Goal: Find specific page/section: Find specific page/section

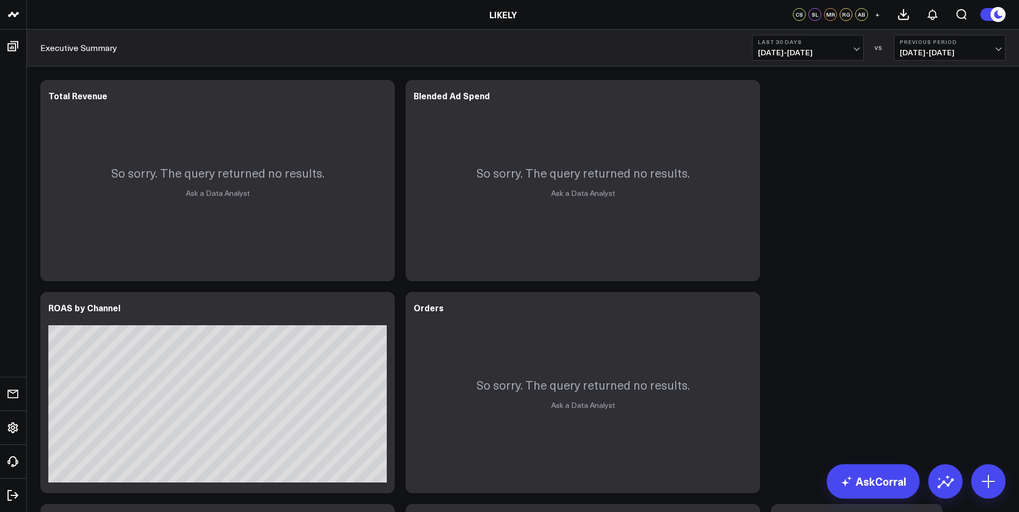
click at [806, 53] on span "[DATE] - [DATE]" at bounding box center [808, 52] width 100 height 9
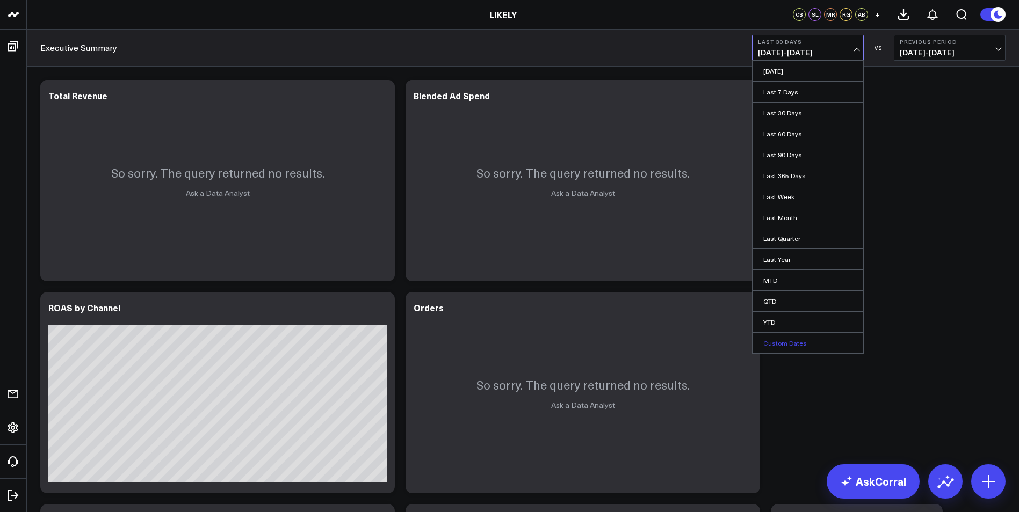
click at [843, 344] on link "Custom Dates" at bounding box center [808, 343] width 111 height 20
select select "9"
select select "2025"
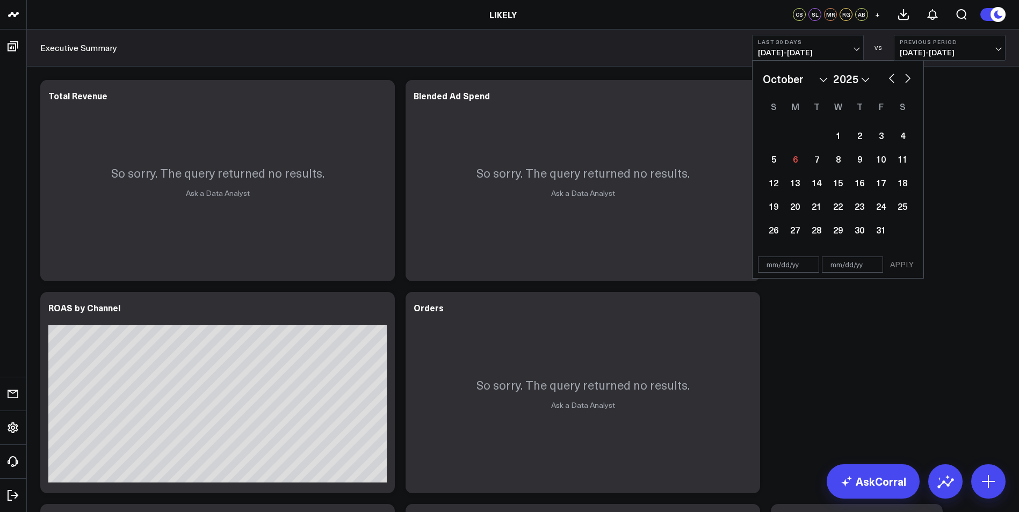
click at [894, 78] on button "button" at bounding box center [891, 77] width 11 height 13
select select "8"
select select "2025"
click at [773, 232] on div "28" at bounding box center [773, 229] width 21 height 21
type input "[DATE]"
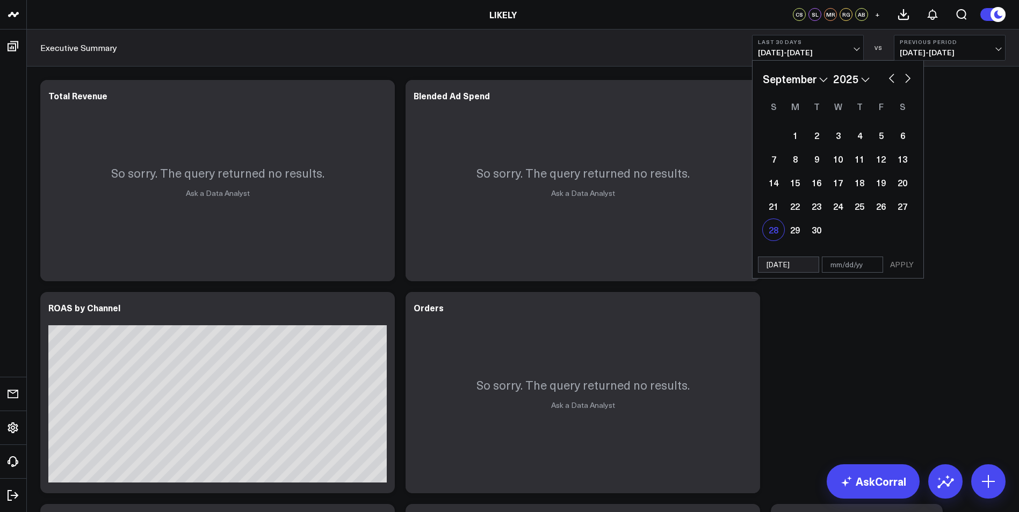
select select "8"
select select "2025"
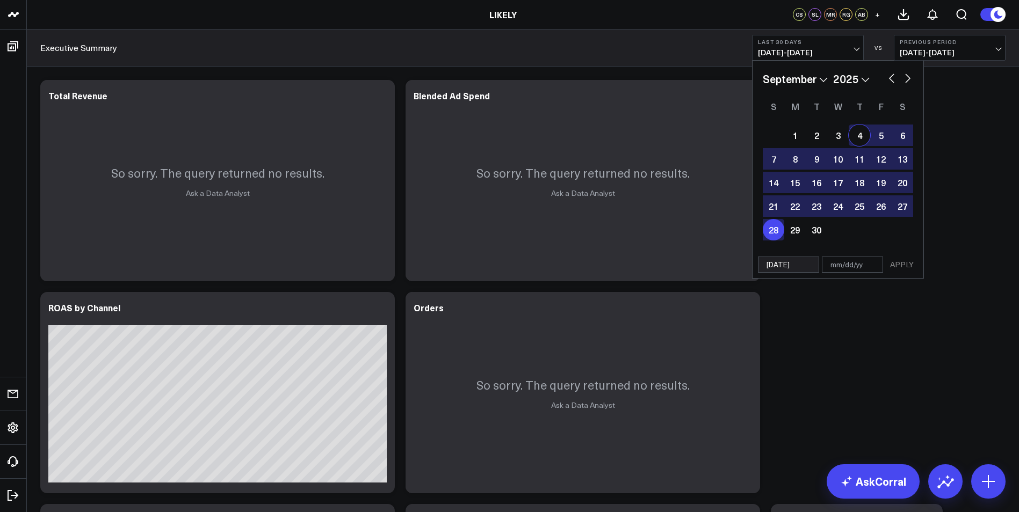
click at [905, 76] on button "button" at bounding box center [907, 77] width 11 height 13
select select "9"
select select "2025"
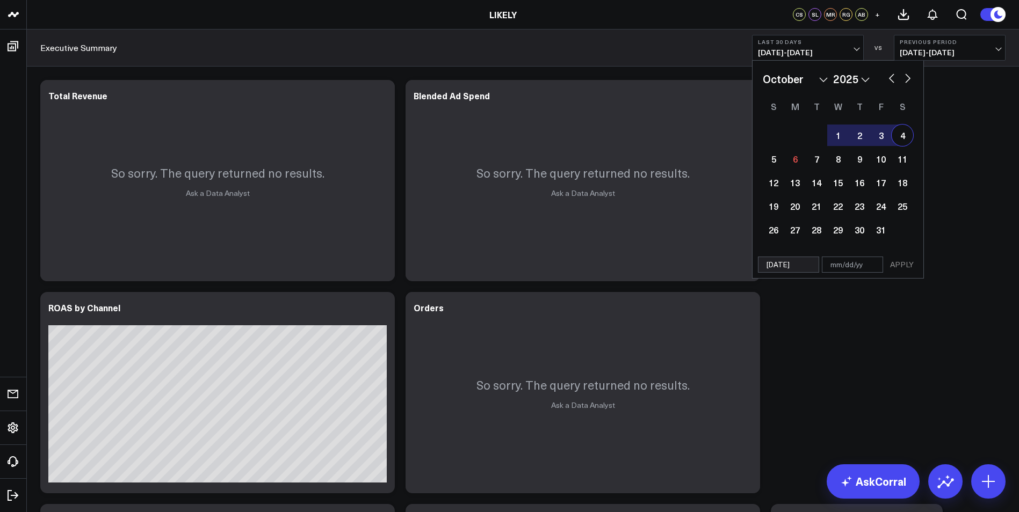
click at [911, 134] on div "4" at bounding box center [902, 135] width 21 height 21
type input "[DATE]"
select select "9"
select select "2025"
click at [899, 259] on button "APPLY" at bounding box center [902, 265] width 32 height 16
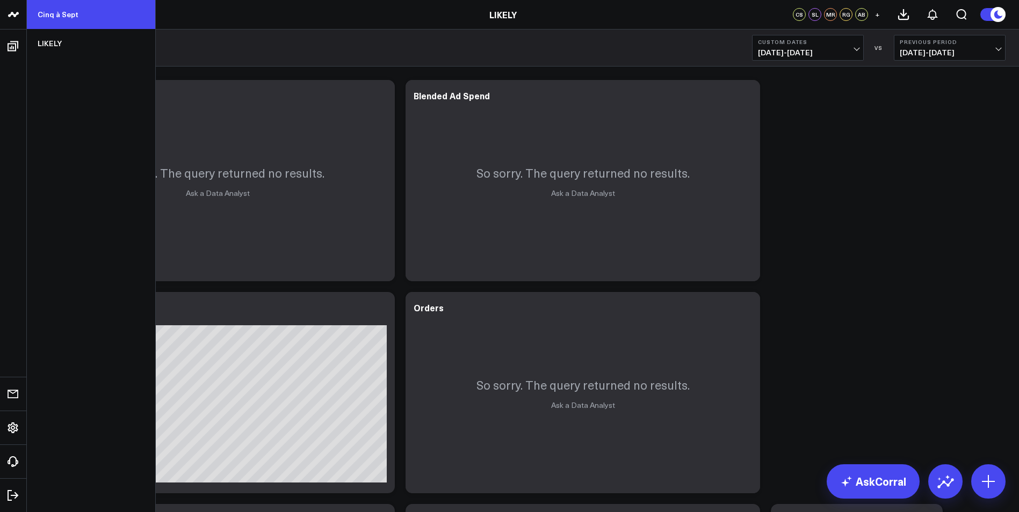
click at [41, 22] on link "Cinq à Sept" at bounding box center [91, 14] width 128 height 29
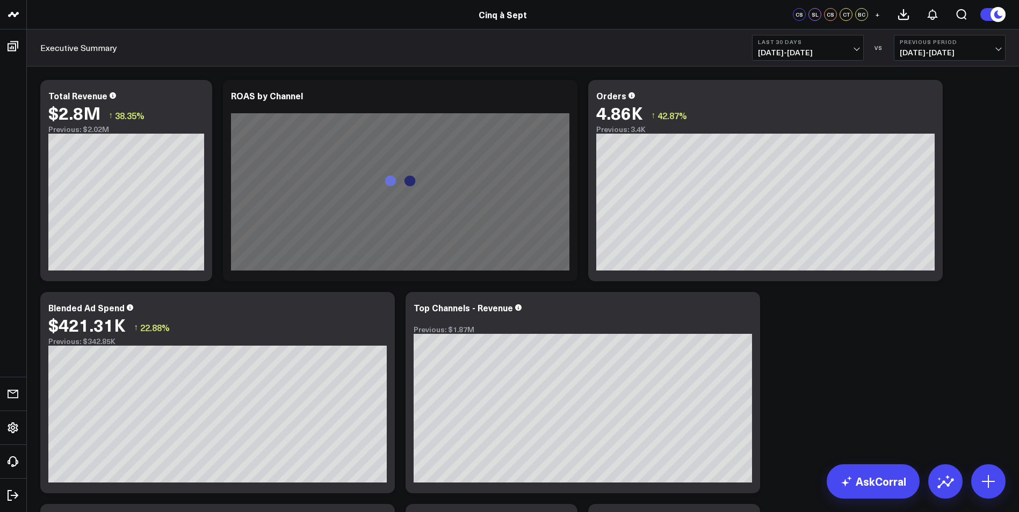
click at [835, 50] on span "[DATE] - [DATE]" at bounding box center [808, 52] width 100 height 9
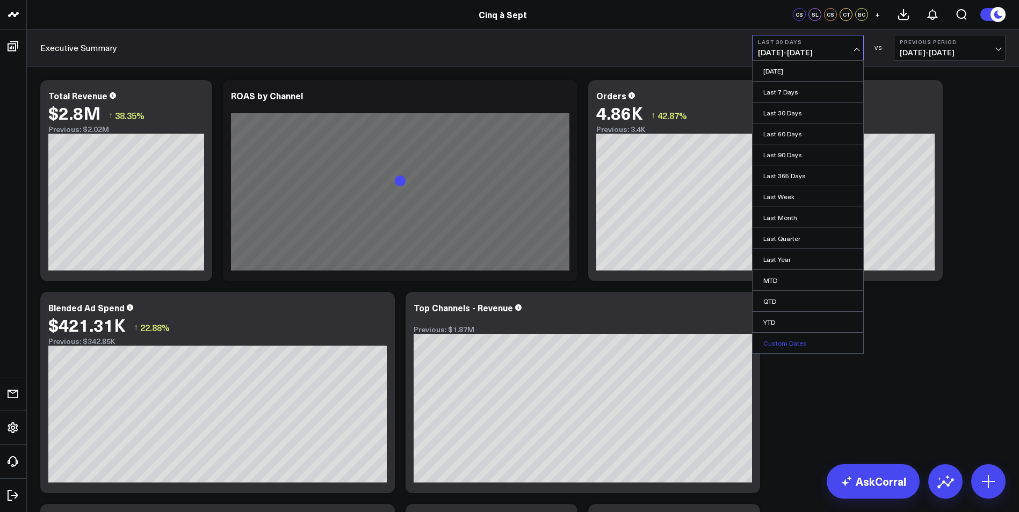
click at [796, 350] on link "Custom Dates" at bounding box center [808, 343] width 111 height 20
select select "9"
select select "2025"
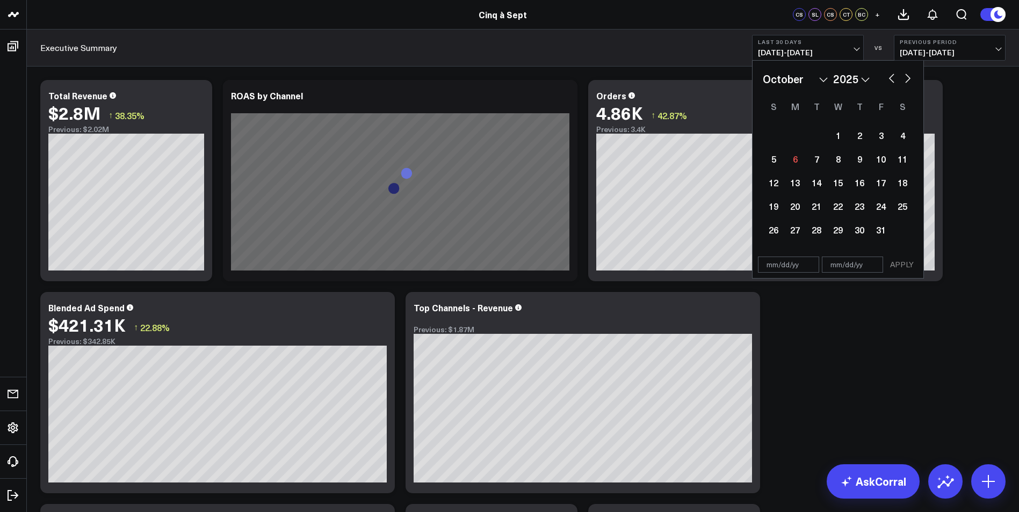
click at [896, 76] on button "button" at bounding box center [891, 77] width 11 height 13
select select "8"
select select "2025"
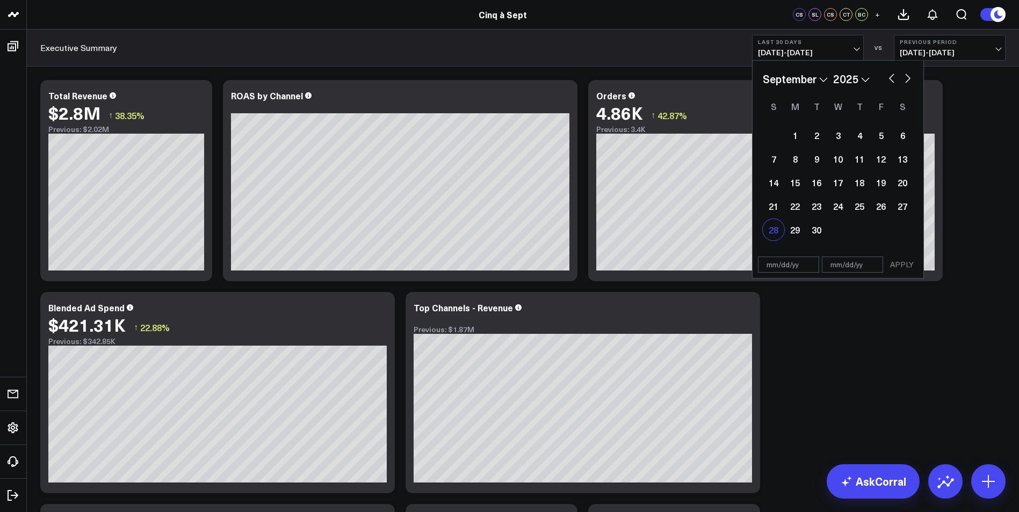
click at [776, 230] on div "28" at bounding box center [773, 229] width 21 height 21
type input "[DATE]"
select select "8"
select select "2025"
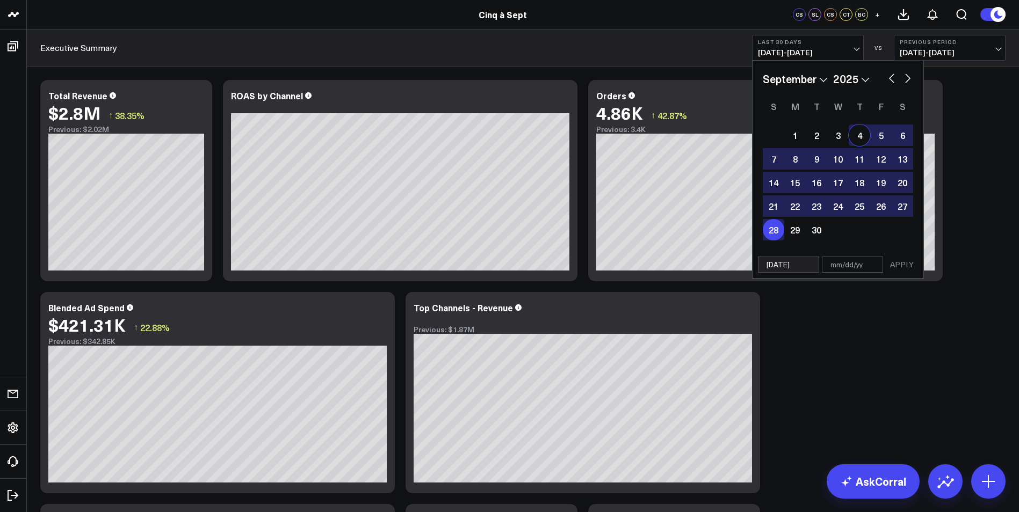
click at [906, 80] on button "button" at bounding box center [907, 77] width 11 height 13
select select "9"
select select "2025"
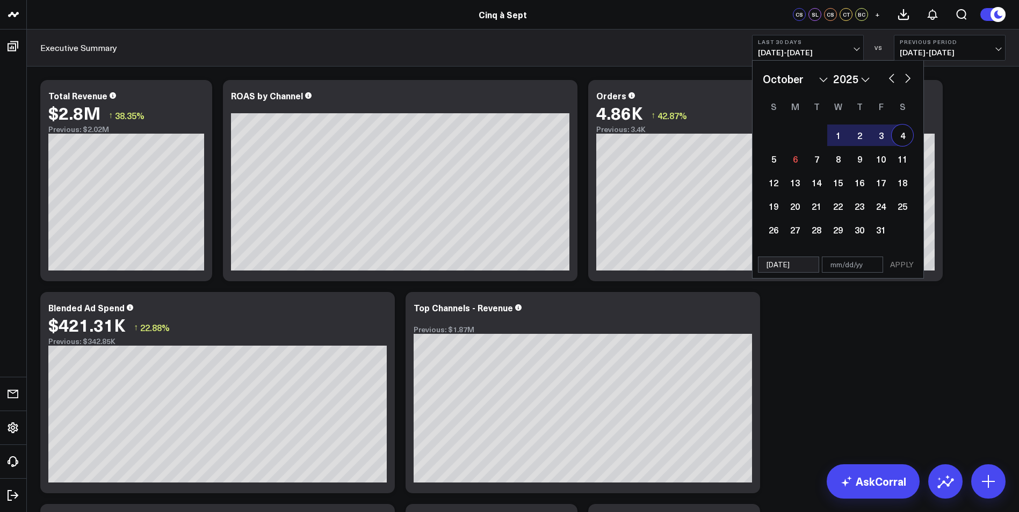
click at [911, 133] on div "4" at bounding box center [902, 135] width 21 height 21
type input "[DATE]"
select select "9"
select select "2025"
click at [900, 259] on button "APPLY" at bounding box center [902, 265] width 32 height 16
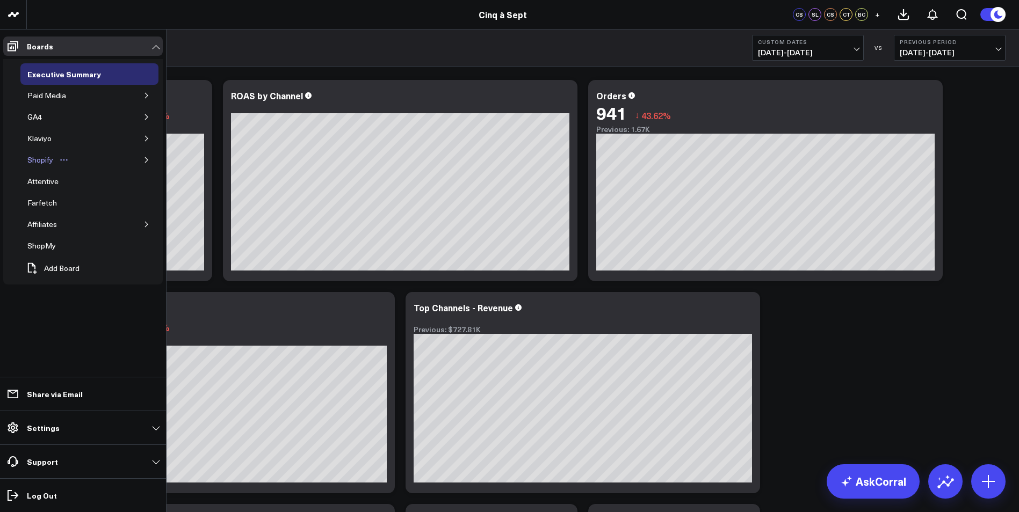
click at [42, 162] on div "Shopify" at bounding box center [40, 160] width 31 height 13
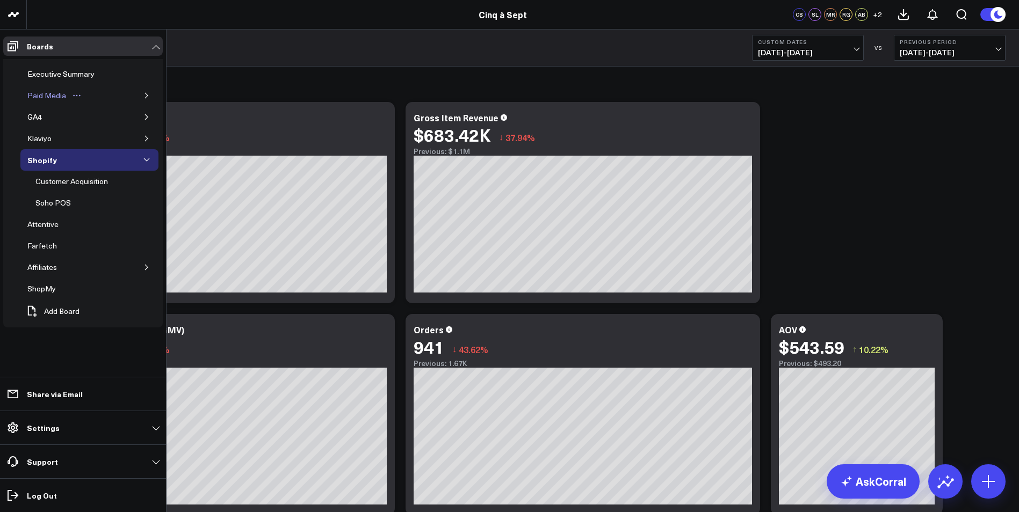
click at [73, 99] on icon "Open board menu" at bounding box center [77, 95] width 9 height 9
click at [125, 96] on div "Paid Media" at bounding box center [89, 95] width 138 height 21
click at [148, 93] on icon "button" at bounding box center [146, 95] width 6 height 6
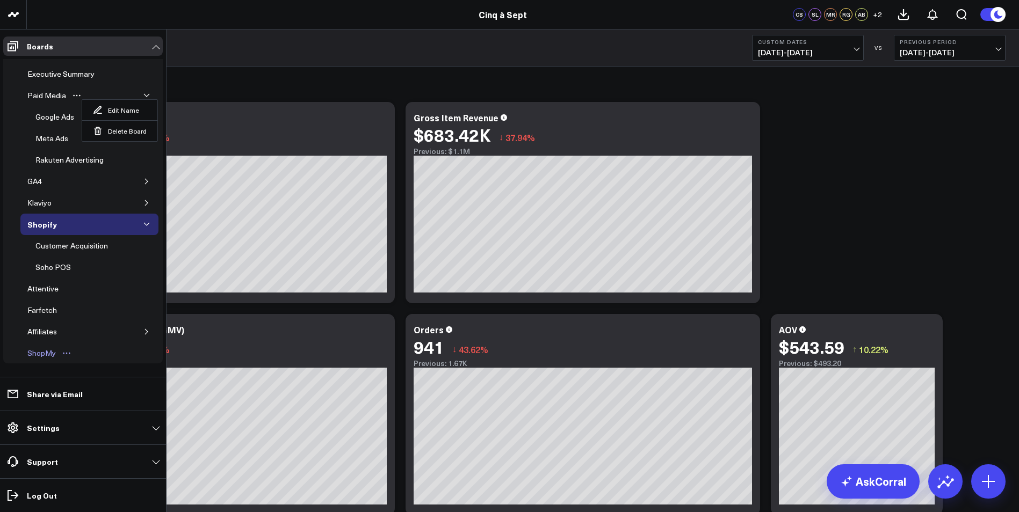
click at [39, 353] on div "ShopMy" at bounding box center [42, 353] width 34 height 13
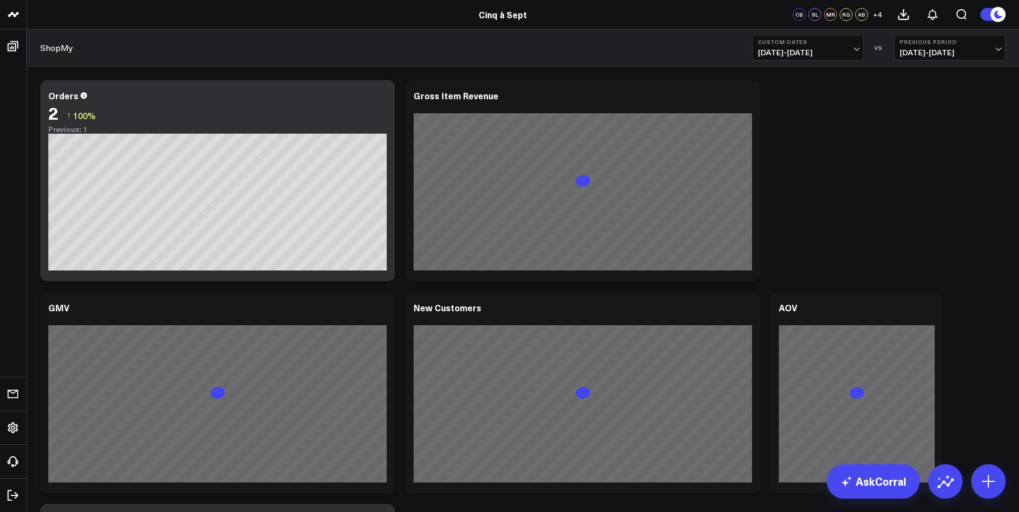
click at [968, 48] on span "[DATE] - [DATE]" at bounding box center [950, 52] width 100 height 9
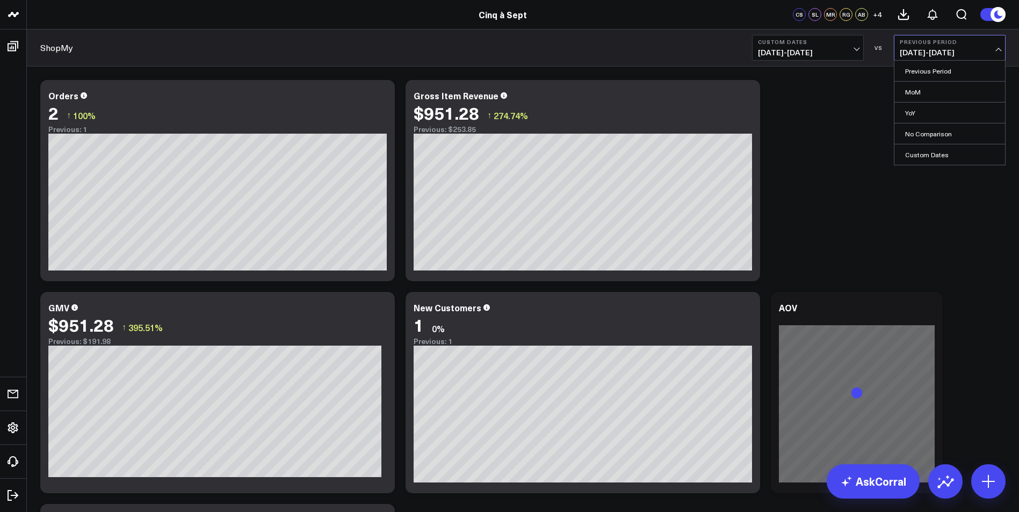
click at [921, 136] on link "No Comparison" at bounding box center [949, 134] width 111 height 20
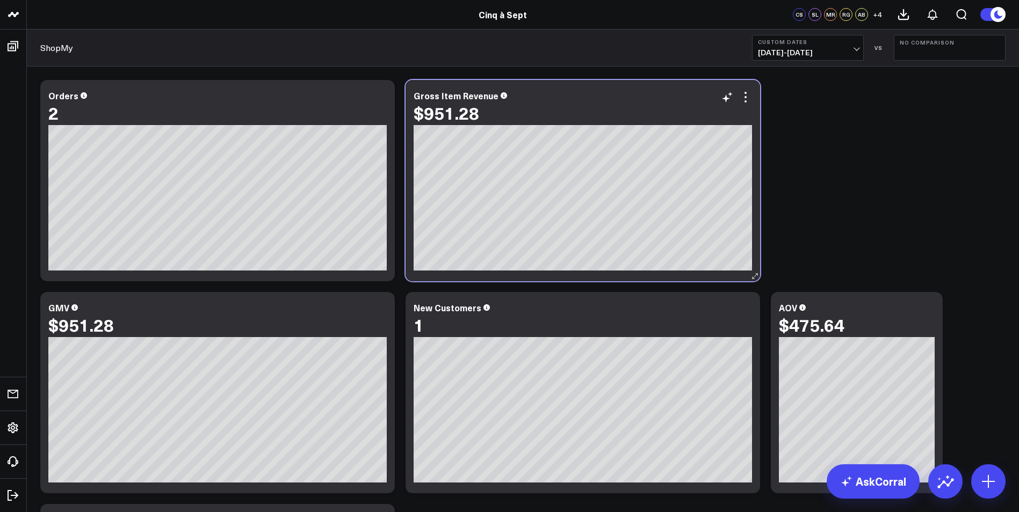
click at [466, 121] on div "$951.28" at bounding box center [447, 112] width 66 height 19
click at [456, 121] on div "$951.28" at bounding box center [447, 112] width 66 height 19
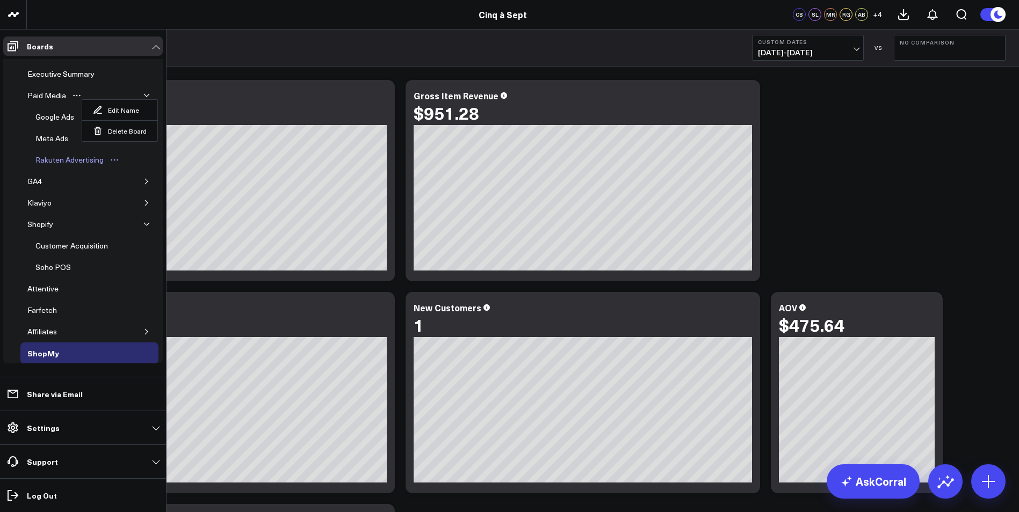
click at [50, 167] on link "Rakuten Advertising" at bounding box center [77, 159] width 98 height 21
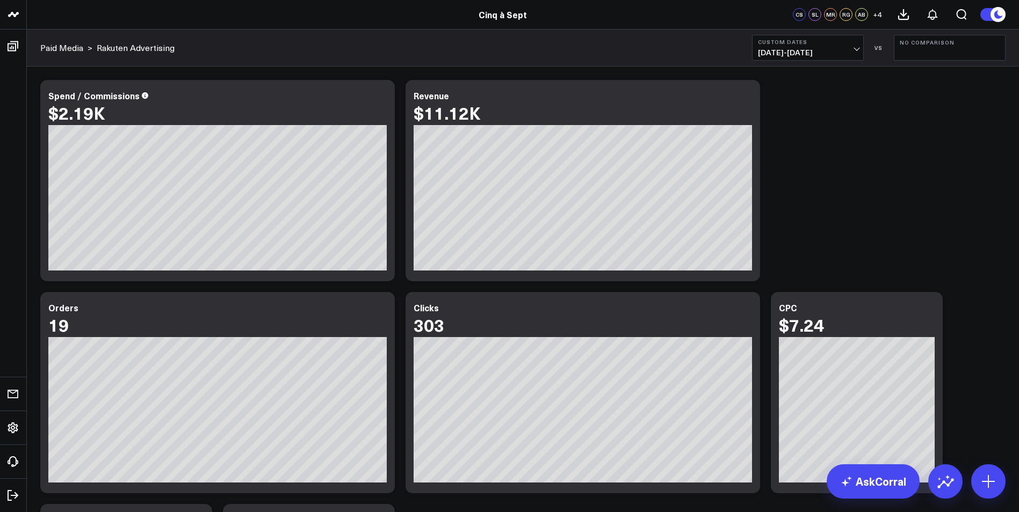
click at [807, 47] on button "Custom Dates [DATE] - [DATE]" at bounding box center [808, 48] width 112 height 26
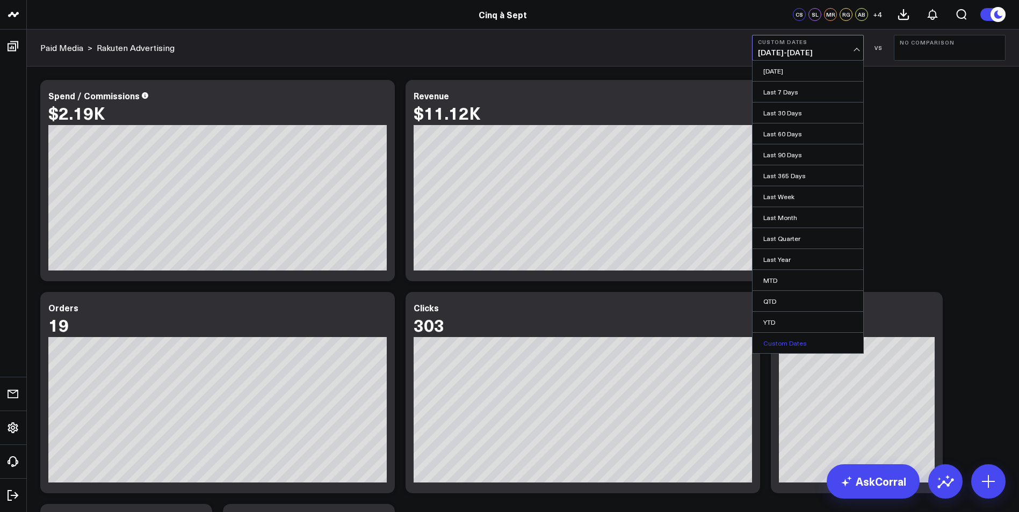
click at [767, 352] on link "Custom Dates" at bounding box center [808, 343] width 111 height 20
select select "9"
select select "2025"
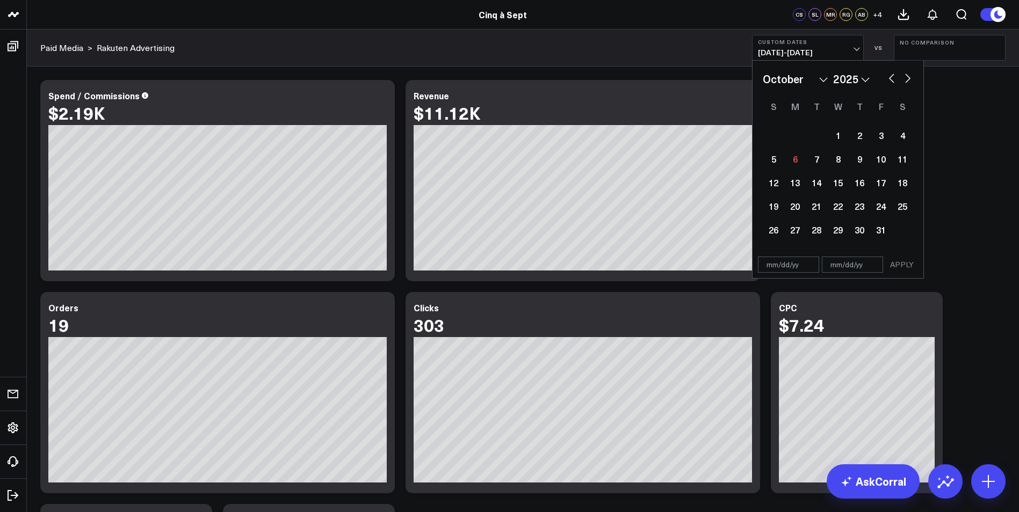
click at [892, 83] on button "button" at bounding box center [891, 77] width 11 height 13
select select "8"
select select "2025"
click at [774, 206] on div "21" at bounding box center [773, 206] width 21 height 21
type input "[DATE]"
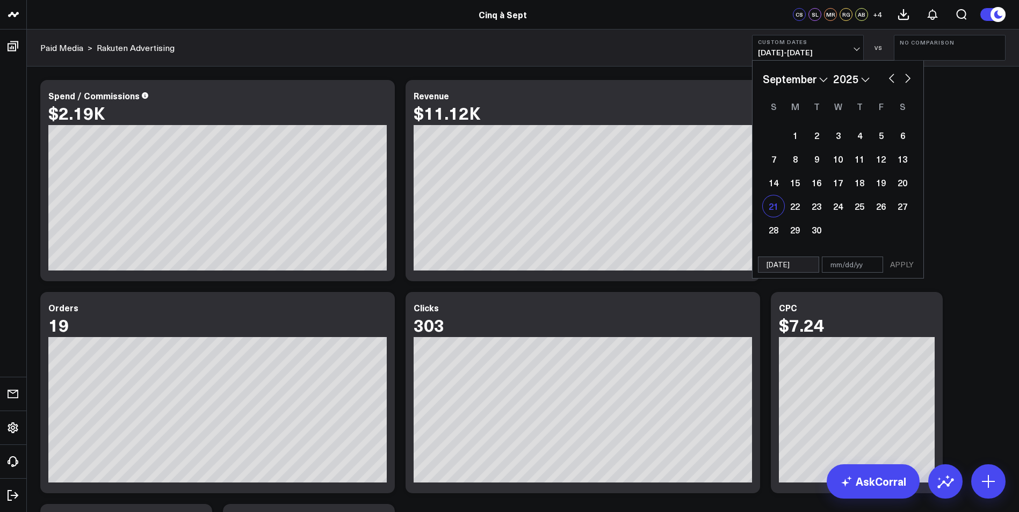
select select "8"
select select "2025"
click at [911, 199] on div "27" at bounding box center [902, 206] width 21 height 21
type input "[DATE]"
select select "8"
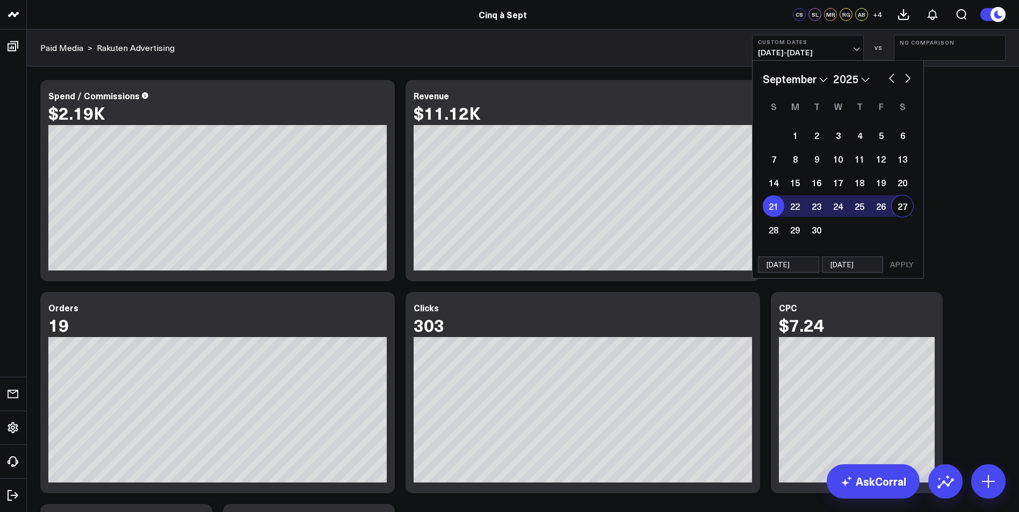
select select "2025"
click at [902, 264] on button "APPLY" at bounding box center [902, 265] width 32 height 16
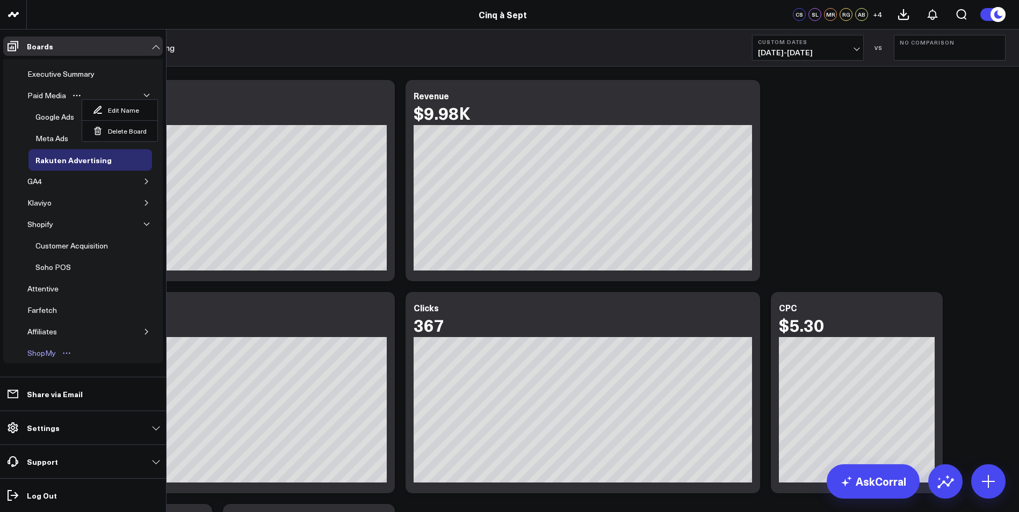
click at [57, 357] on div "ShopMy" at bounding box center [42, 353] width 34 height 13
